Goal: Task Accomplishment & Management: Complete application form

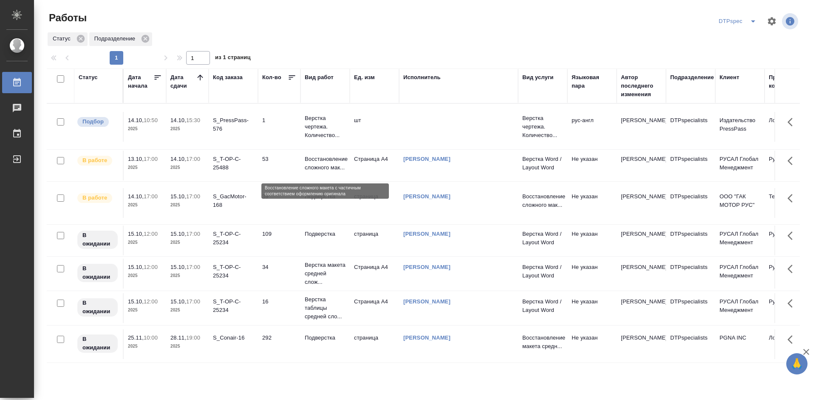
click at [330, 168] on p "Восстановление сложного мак..." at bounding box center [325, 163] width 41 height 17
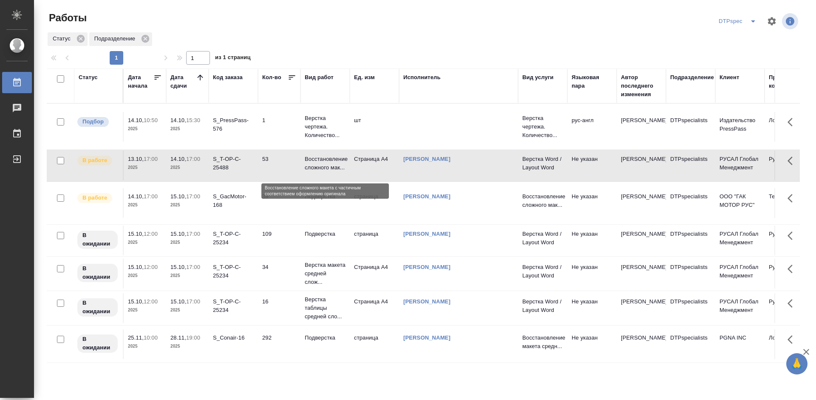
click at [330, 168] on p "Восстановление сложного мак..." at bounding box center [325, 163] width 41 height 17
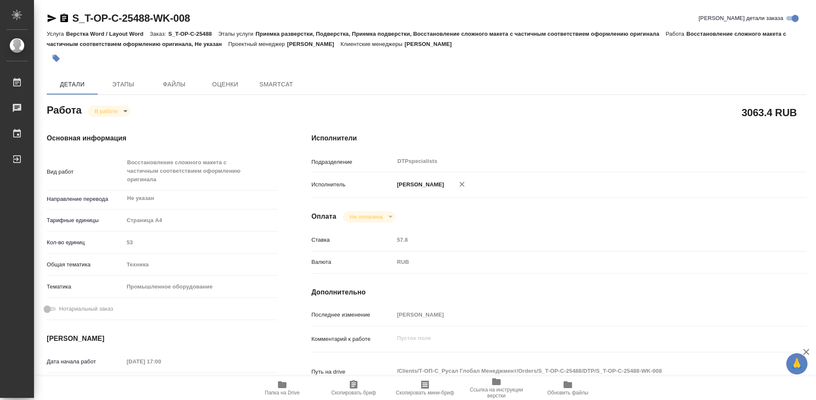
type textarea "x"
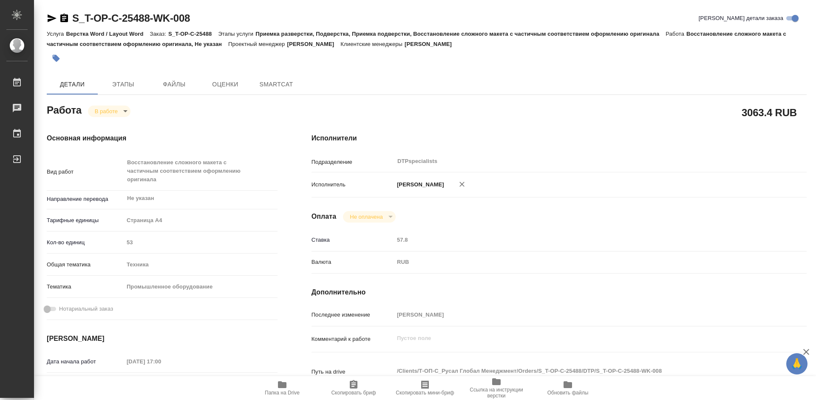
type textarea "x"
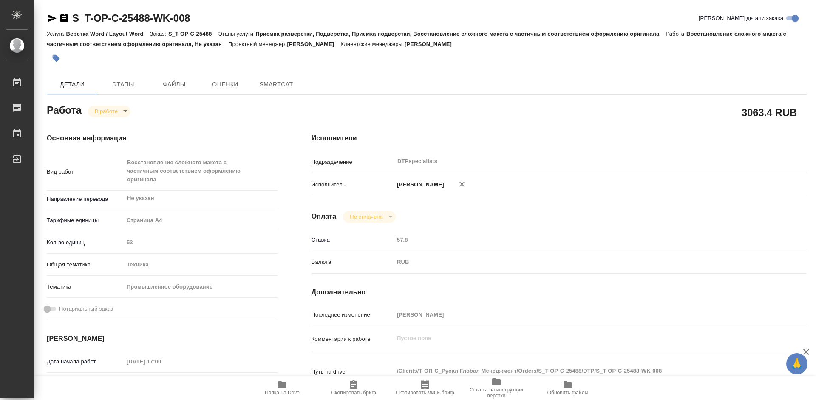
type textarea "x"
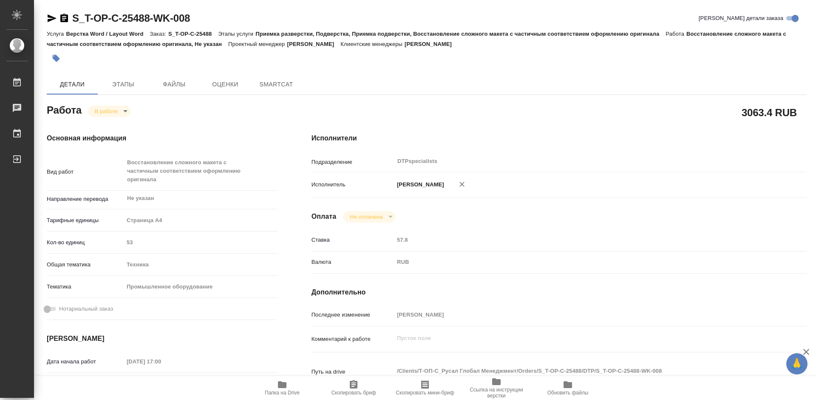
type textarea "x"
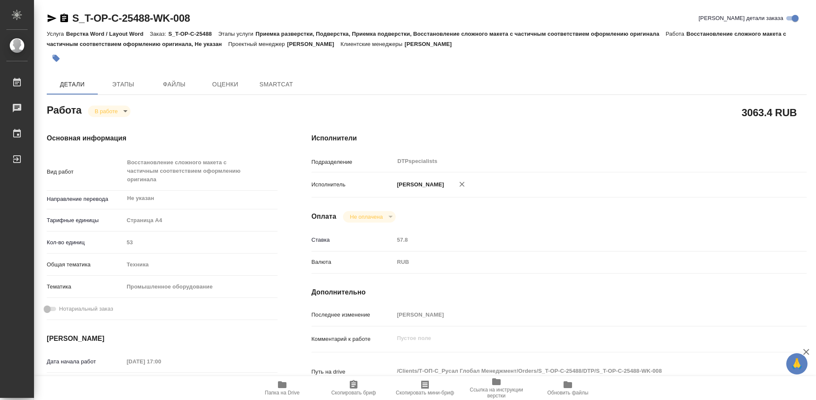
type textarea "x"
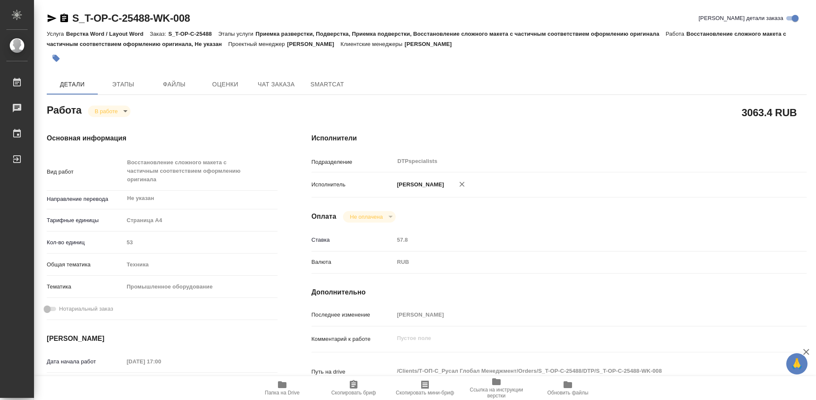
type textarea "x"
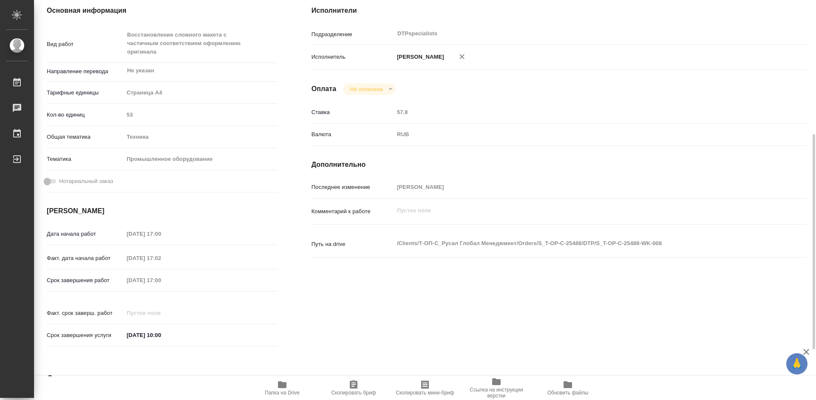
scroll to position [170, 0]
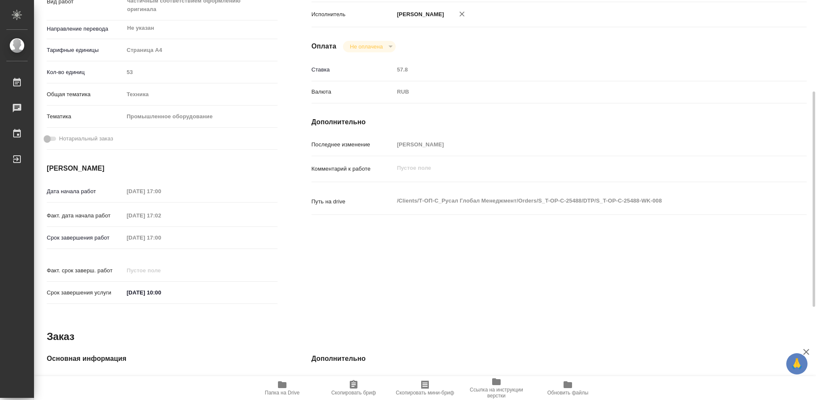
type textarea "x"
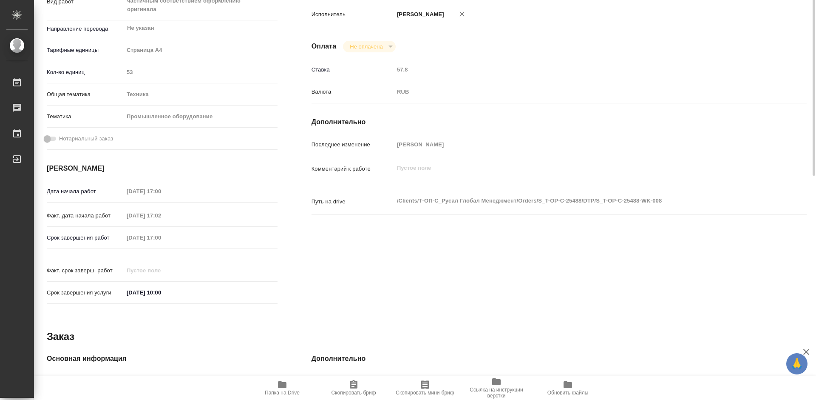
scroll to position [0, 0]
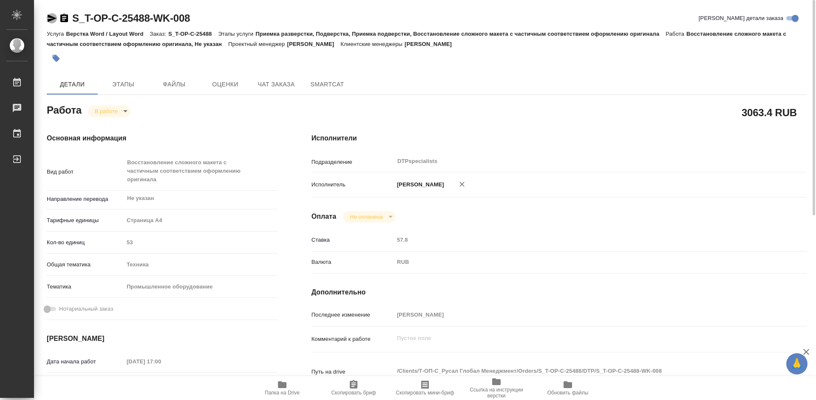
click at [51, 19] on icon "button" at bounding box center [52, 18] width 9 height 8
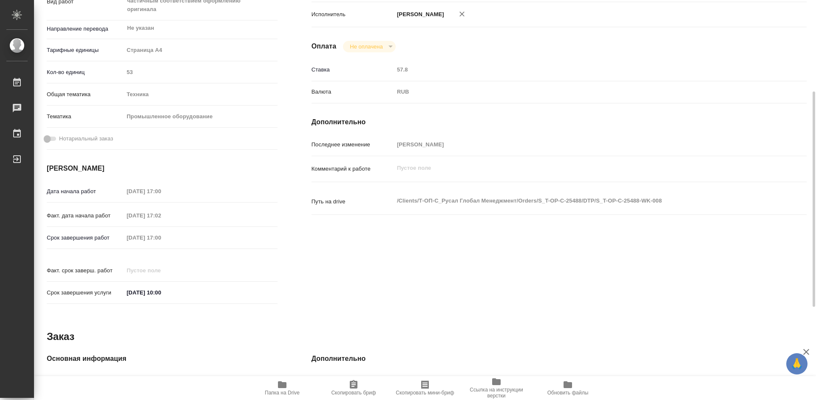
scroll to position [340, 0]
